Goal: Information Seeking & Learning: Learn about a topic

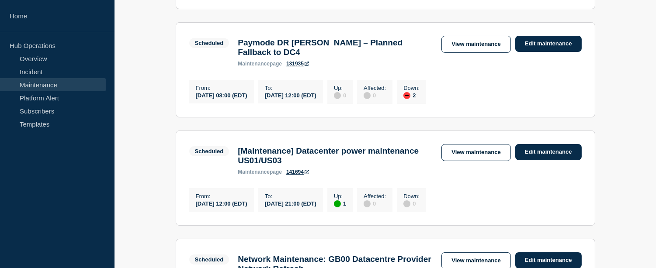
scroll to position [270, 0]
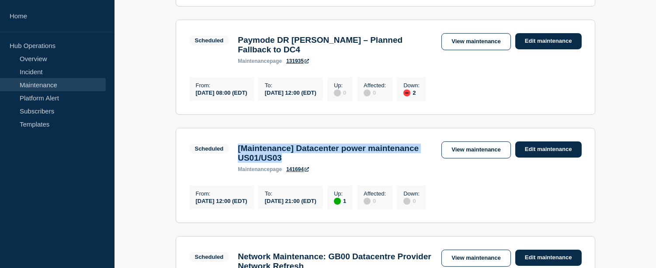
drag, startPoint x: 350, startPoint y: 169, endPoint x: 238, endPoint y: 156, distance: 112.9
click at [238, 156] on h3 "[Maintenance] Datacenter power maintenance US01/US03" at bounding box center [335, 153] width 195 height 19
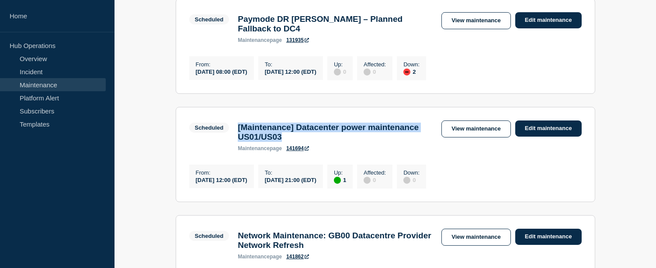
scroll to position [293, 0]
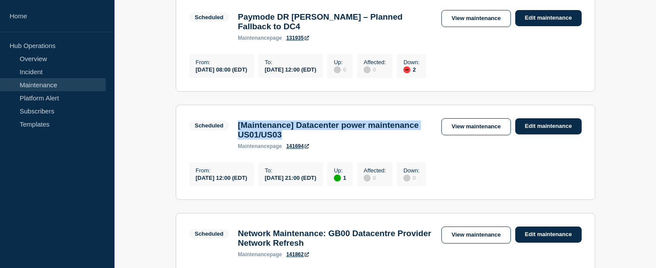
click at [299, 140] on h3 "[Maintenance] Datacenter power maintenance US01/US03" at bounding box center [335, 130] width 195 height 19
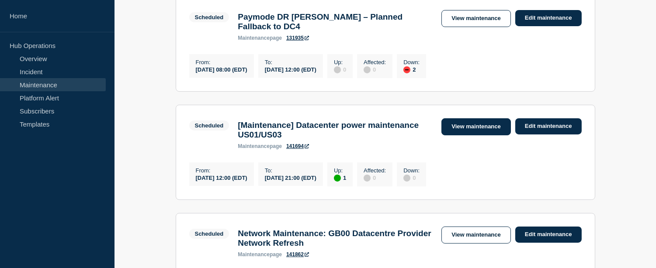
click at [465, 135] on link "View maintenance" at bounding box center [475, 126] width 69 height 17
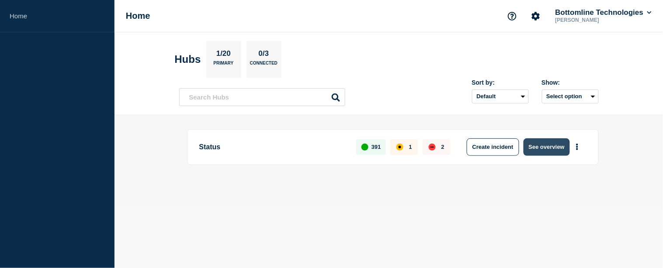
click at [553, 146] on button "See overview" at bounding box center [546, 146] width 46 height 17
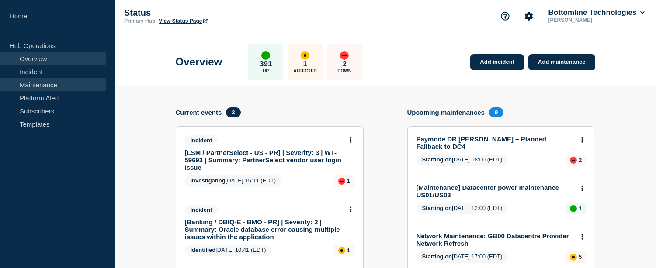
click at [54, 86] on link "Maintenance" at bounding box center [53, 84] width 106 height 13
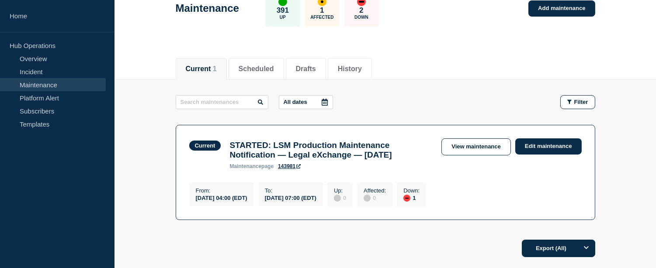
scroll to position [53, 0]
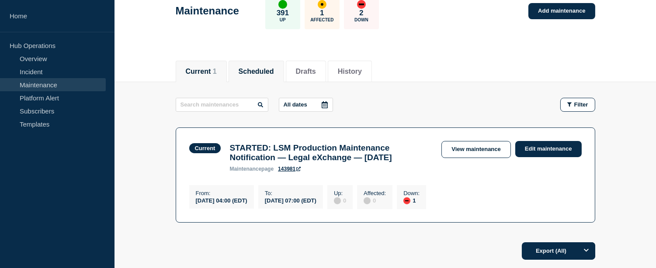
click at [254, 68] on button "Scheduled" at bounding box center [256, 72] width 35 height 8
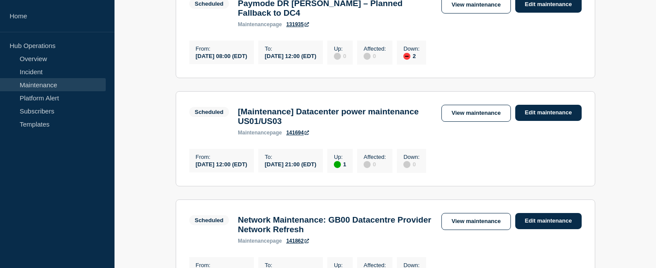
scroll to position [203, 0]
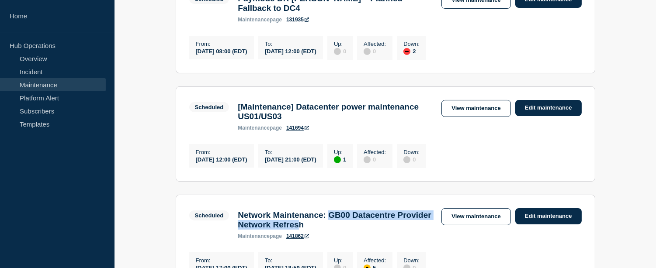
drag, startPoint x: 346, startPoint y: 223, endPoint x: 351, endPoint y: 233, distance: 11.5
click at [351, 230] on h3 "Network Maintenance: GB00 Datacentre Provider Network Refresh" at bounding box center [335, 220] width 195 height 19
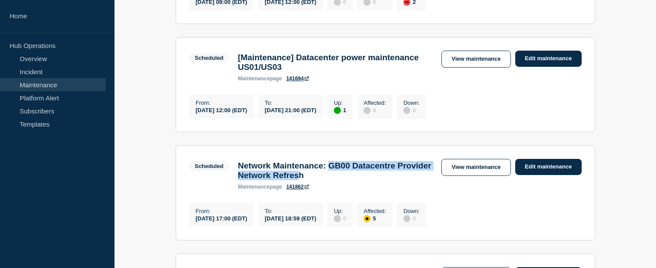
scroll to position [253, 0]
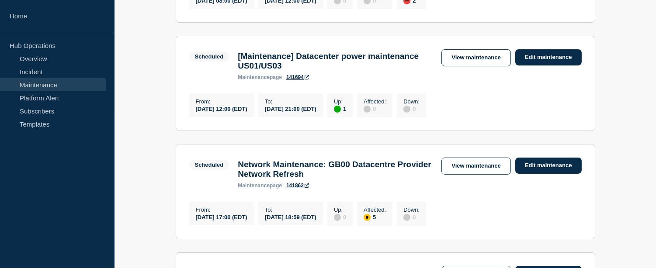
click at [316, 221] on div "[DATE] 18:59 (EDT)" at bounding box center [291, 216] width 52 height 7
click at [457, 64] on link "View maintenance" at bounding box center [475, 57] width 69 height 17
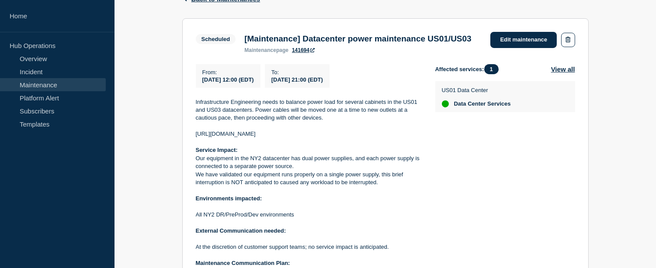
scroll to position [160, 0]
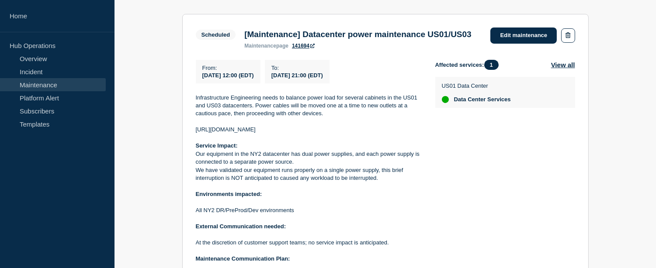
click at [248, 215] on p "All NY2 DR/PreProd/Dev environments" at bounding box center [308, 211] width 225 height 8
drag, startPoint x: 217, startPoint y: 226, endPoint x: 233, endPoint y: 225, distance: 16.6
click at [233, 215] on p "All NY2 DR/PreProd/Dev environments" at bounding box center [308, 211] width 225 height 8
